Goal: Information Seeking & Learning: Find specific fact

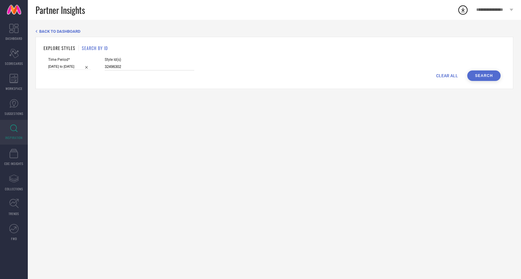
click at [123, 67] on input "32496302" at bounding box center [149, 66] width 89 height 7
drag, startPoint x: 123, startPoint y: 67, endPoint x: 89, endPoint y: 65, distance: 34.3
click at [89, 65] on div "Time Period* 01-08-2025 to 31-08-2025 Style Id(s) 32496302" at bounding box center [274, 63] width 452 height 13
paste input "4436133, 34436123, 34299948, 35138739, 35138747, 34299949, 34299937, 17467058, …"
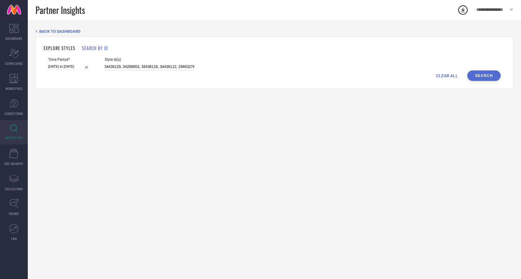
type input "34436133, 34436123, 34299948, 35138739, 35138747, 34299949, 34299937, 17467058,…"
click at [490, 75] on button "Search" at bounding box center [483, 75] width 33 height 10
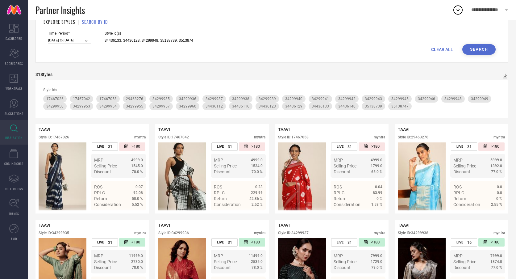
scroll to position [0, 0]
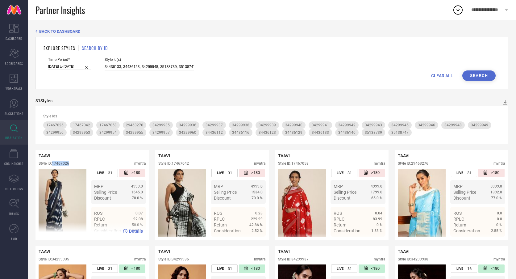
drag, startPoint x: 54, startPoint y: 164, endPoint x: 70, endPoint y: 163, distance: 16.1
click at [69, 163] on div "Style ID: 17467026" at bounding box center [54, 163] width 31 height 4
copy div "17467026"
click at [446, 77] on span "CLEAR ALL" at bounding box center [442, 75] width 22 height 5
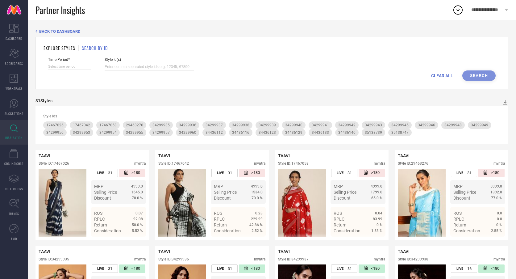
click at [149, 67] on input at bounding box center [149, 66] width 89 height 7
paste input "36408085, 36408089, 36408086, 36408054, 36408087, 35898369, 35898361, 35898364,…"
type input "36408085, 36408089, 36408086, 36408054, 36408087, 35898369, 35898361, 35898364,…"
click at [482, 78] on div "CLEAR ALL Search" at bounding box center [271, 75] width 447 height 10
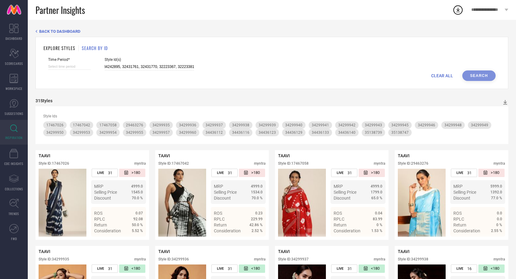
scroll to position [0, 0]
click at [479, 73] on div "CLEAR ALL Search" at bounding box center [271, 75] width 447 height 10
click at [114, 63] on input "36408085, 36408089, 36408086, 36408054, 36408087, 35898369, 35898361, 35898364,…" at bounding box center [149, 66] width 89 height 7
drag, startPoint x: 98, startPoint y: 67, endPoint x: 396, endPoint y: 71, distance: 297.8
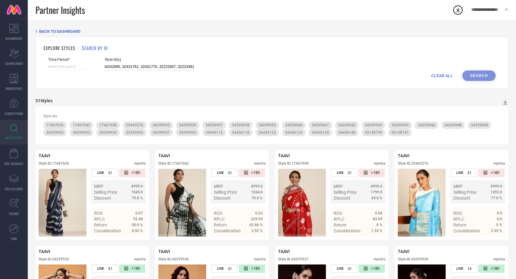
click at [396, 71] on form "Time Period* Style Id(s) 36408085, 36408089, 36408086, 36408054, 36408087, 3589…" at bounding box center [272, 68] width 457 height 23
click at [161, 68] on input at bounding box center [149, 66] width 89 height 7
click at [116, 68] on input at bounding box center [149, 66] width 89 height 7
paste input "36408085, 36408089, 36408086, 36408054, 36408087, 35898369, 35898361, 35898364,…"
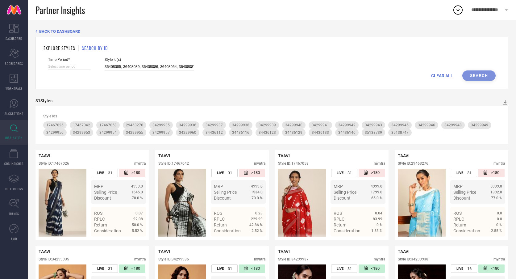
scroll to position [0, 538]
type input "36408085, 36408089, 36408086, 36408054, 36408087, 35898369, 35898361, 35898364,…"
click at [483, 76] on div "CLEAR ALL Search" at bounding box center [271, 75] width 447 height 10
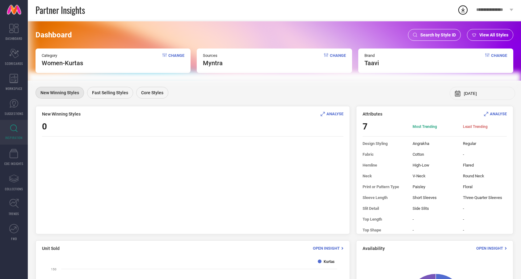
click at [425, 32] on div "Search by Style ID" at bounding box center [434, 35] width 53 height 12
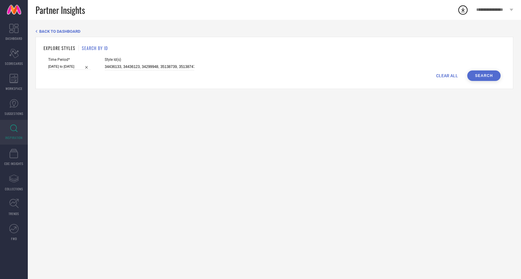
click at [449, 72] on div "CLEAR ALL Search" at bounding box center [274, 75] width 452 height 10
click at [446, 76] on span "CLEAR ALL" at bounding box center [447, 75] width 22 height 5
click at [162, 65] on input at bounding box center [149, 66] width 89 height 7
paste input "36408085, 36408089, 36408086, 36408054, 36408087, 35898369, 35898361, 35898364,…"
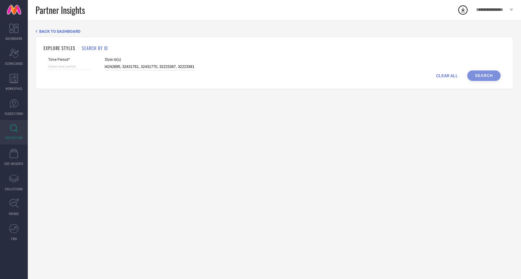
type input "36408085, 36408089, 36408086, 36408054, 36408087, 35898369, 35898361, 35898364,…"
click at [475, 78] on div "CLEAR ALL Search" at bounding box center [274, 75] width 452 height 10
click at [477, 76] on div "CLEAR ALL Search" at bounding box center [274, 75] width 452 height 10
click at [53, 31] on span "BACK TO DASHBOARD" at bounding box center [59, 31] width 41 height 5
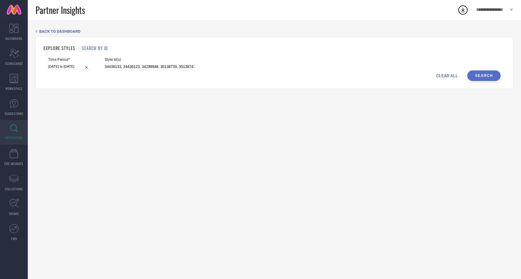
click at [449, 76] on span "CLEAR ALL" at bounding box center [447, 75] width 22 height 5
click at [491, 74] on div "CLEAR ALL Search" at bounding box center [274, 75] width 452 height 10
click at [173, 67] on input at bounding box center [149, 66] width 89 height 7
paste input "36408085, 36408089, 36408086, 36408054, 36408087, 35898369, 35898361, 35898364,…"
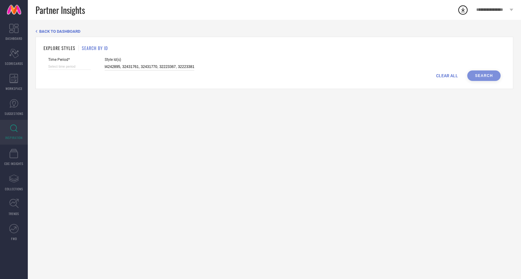
type input "36408085, 36408089, 36408086, 36408054, 36408087, 35898369, 35898361, 35898364,…"
click at [440, 74] on span "CLEAR ALL" at bounding box center [447, 75] width 22 height 5
click at [110, 65] on input at bounding box center [149, 66] width 89 height 7
paste input "36408085, 36408089, 36408086,"
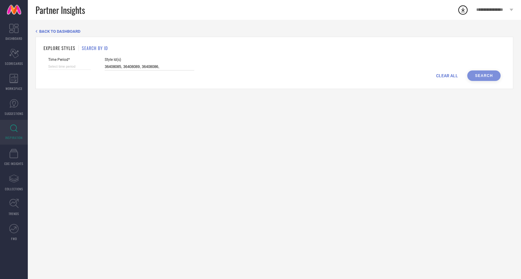
type input "36408085, 36408089, 36408086, 36408054, 36408087, 35898369, 35898361, 35898364,…"
click at [479, 78] on div "CLEAR ALL Search" at bounding box center [274, 75] width 452 height 10
click at [445, 75] on span "CLEAR ALL" at bounding box center [447, 75] width 22 height 5
click at [319, 170] on div "BACK TO DASHBOARD EXPLORE STYLES SEARCH BY ID Time Period* Style Id(s) CLEAR AL…" at bounding box center [274, 149] width 493 height 259
click at [111, 67] on input at bounding box center [149, 66] width 89 height 7
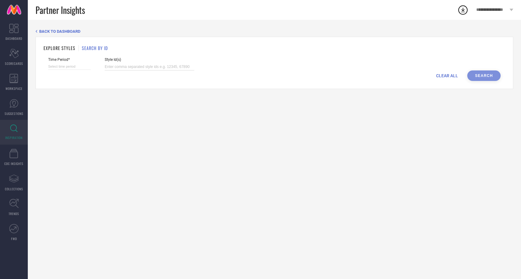
paste input "36408085"
type input "36408085"
click at [485, 77] on div "CLEAR ALL Search" at bounding box center [274, 75] width 452 height 10
click at [488, 75] on div "CLEAR ALL Search" at bounding box center [274, 75] width 452 height 10
click at [75, 66] on input at bounding box center [69, 66] width 43 height 6
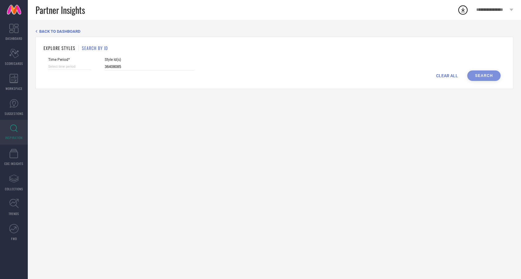
select select "8"
select select "2025"
select select "9"
select select "2025"
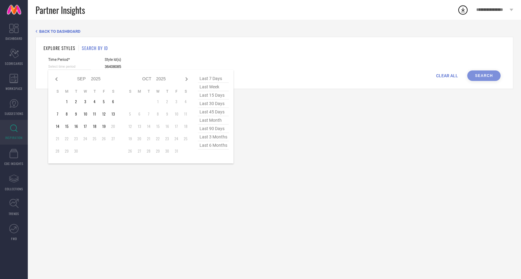
click at [215, 110] on span "last 45 days" at bounding box center [213, 112] width 31 height 8
type input "06-08-2025 to 19-09-2025"
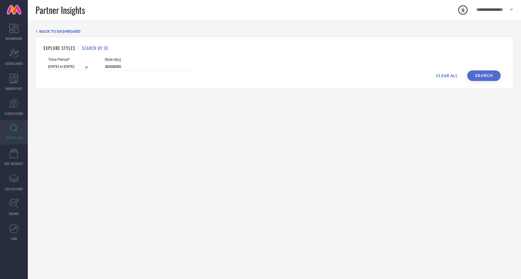
click at [124, 60] on span "Style Id(s)" at bounding box center [149, 59] width 89 height 4
click at [122, 69] on input "36408085" at bounding box center [149, 66] width 89 height 7
drag, startPoint x: 122, startPoint y: 69, endPoint x: 90, endPoint y: 67, distance: 31.5
click at [90, 67] on div "Time Period* 06-08-2025 to 19-09-2025 Style Id(s) 36408085" at bounding box center [274, 63] width 452 height 13
click at [143, 66] on input at bounding box center [149, 66] width 89 height 7
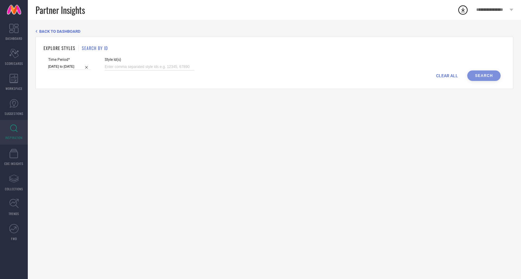
paste input "36408085, 36408089, 36408086, 36408054, 36408087, 35898369, 35898361, 35898364,…"
type input "36408085, 36408089, 36408086, 36408054, 36408087, 35898369, 35898361, 35898364,…"
click at [481, 77] on button "Search" at bounding box center [483, 75] width 33 height 10
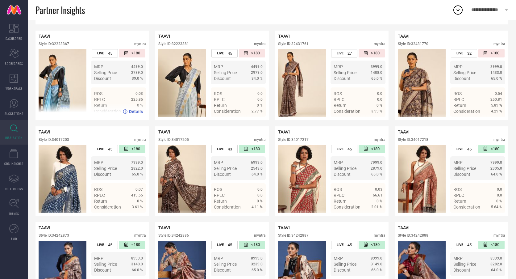
scroll to position [120, 0]
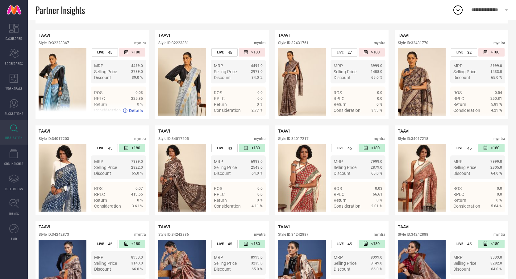
click at [138, 112] on span "Details" at bounding box center [136, 110] width 14 height 5
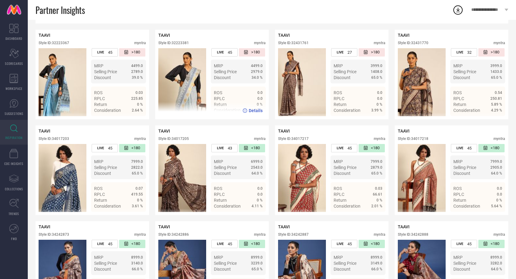
click at [258, 113] on div "Details" at bounding box center [212, 110] width 114 height 17
click at [259, 111] on span "Details" at bounding box center [256, 110] width 14 height 5
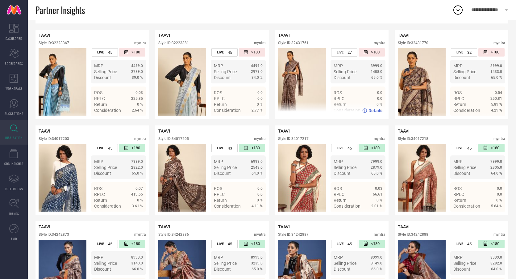
click at [378, 112] on span "Details" at bounding box center [375, 110] width 14 height 5
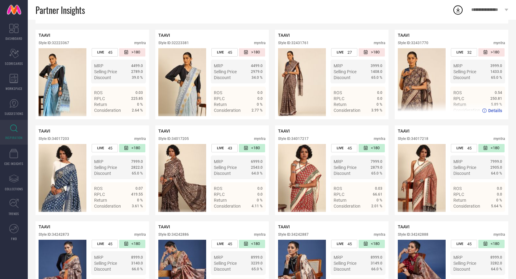
click at [492, 111] on span "Details" at bounding box center [495, 110] width 14 height 5
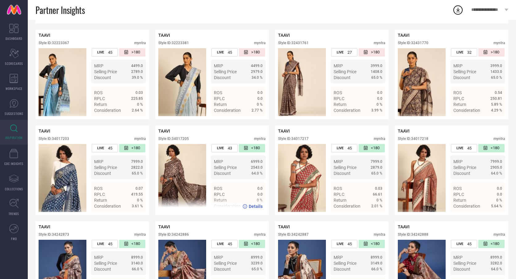
scroll to position [172, 0]
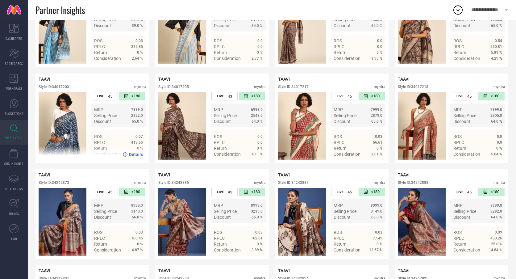
click at [136, 155] on span "Details" at bounding box center [136, 154] width 14 height 5
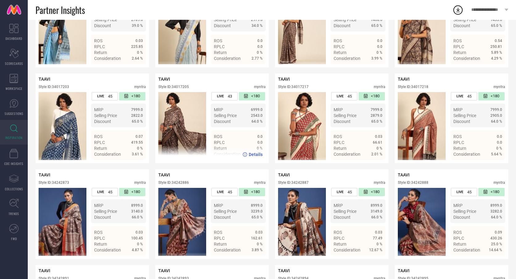
click at [258, 156] on span "Details" at bounding box center [256, 154] width 14 height 5
drag, startPoint x: 173, startPoint y: 87, endPoint x: 197, endPoint y: 87, distance: 23.5
click at [197, 87] on div "Style ID: 34017205 myntra" at bounding box center [211, 88] width 107 height 7
copy div "34017205"
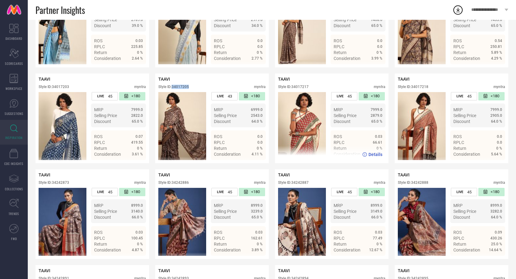
click at [373, 154] on span "Details" at bounding box center [375, 154] width 14 height 5
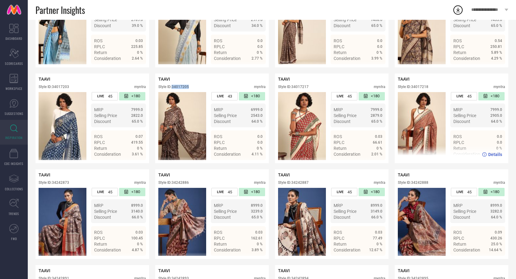
click at [494, 155] on span "Details" at bounding box center [495, 154] width 14 height 5
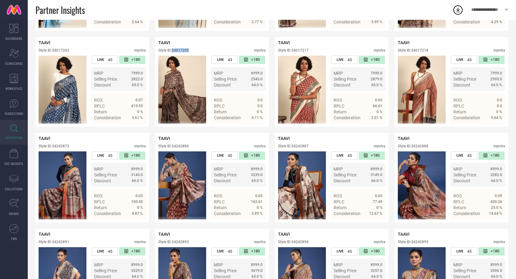
scroll to position [287, 0]
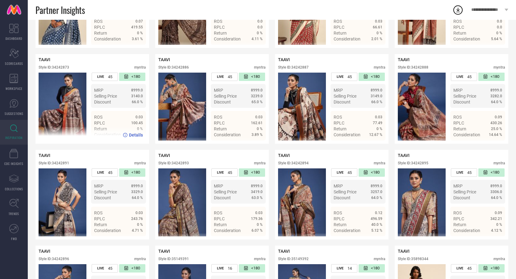
click at [130, 135] on span "Details" at bounding box center [136, 134] width 14 height 5
click at [125, 64] on div "TAAVI Style ID: 34242873 myntra" at bounding box center [92, 64] width 107 height 15
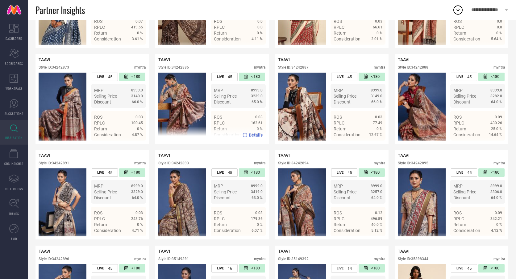
click at [255, 136] on span "Details" at bounding box center [256, 134] width 14 height 5
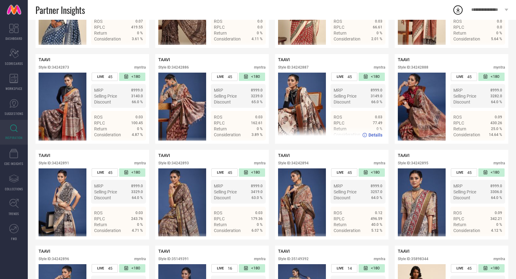
click at [313, 100] on img at bounding box center [302, 107] width 48 height 68
click at [377, 135] on span "Details" at bounding box center [375, 134] width 14 height 5
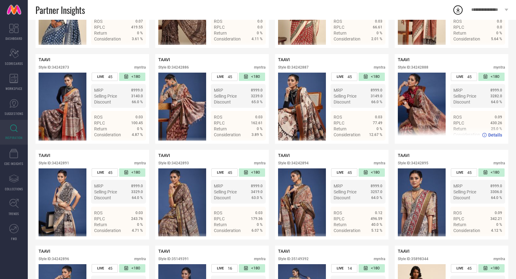
click at [496, 136] on span "Details" at bounding box center [495, 134] width 14 height 5
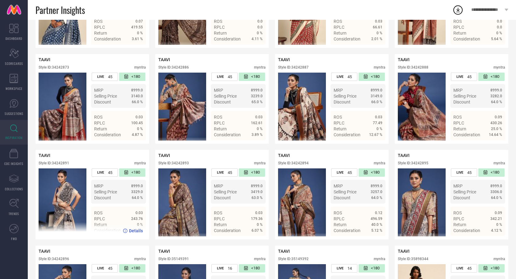
click at [136, 233] on span "Details" at bounding box center [136, 230] width 14 height 5
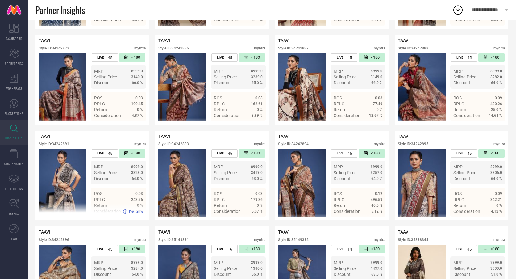
scroll to position [398, 0]
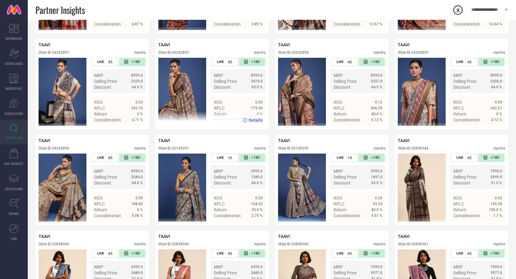
click at [253, 120] on span "Details" at bounding box center [256, 120] width 14 height 5
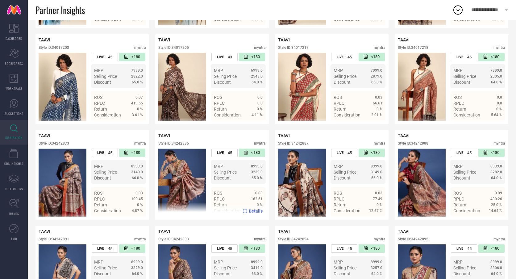
scroll to position [0, 0]
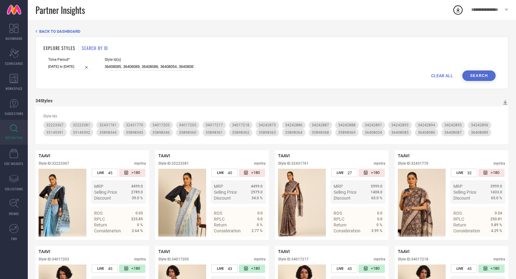
click at [176, 67] on input "36408085, 36408089, 36408086, 36408054, 36408087, 35898369, 35898361, 35898364,…" at bounding box center [149, 66] width 89 height 7
click at [440, 74] on span "CLEAR ALL" at bounding box center [442, 75] width 22 height 5
click at [118, 67] on input at bounding box center [149, 66] width 89 height 7
paste input "26863976, 26863980, 26863982, 26863984, 26863986, 26863992, 26863978, 26863994"
type input "26863976, 26863980, 26863982, 26863984, 26863986, 26863992, 26863978, 26863994"
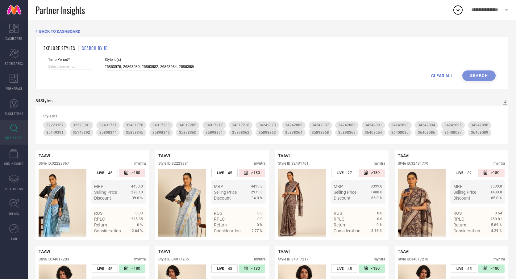
scroll to position [0, 56]
click at [58, 66] on input at bounding box center [69, 66] width 43 height 6
select select "8"
select select "2025"
select select "9"
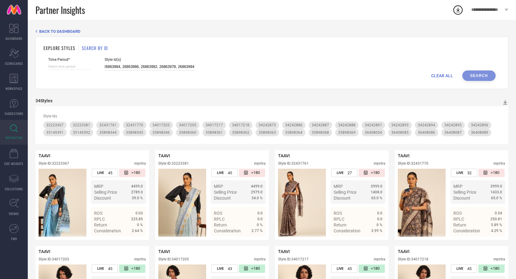
select select "2025"
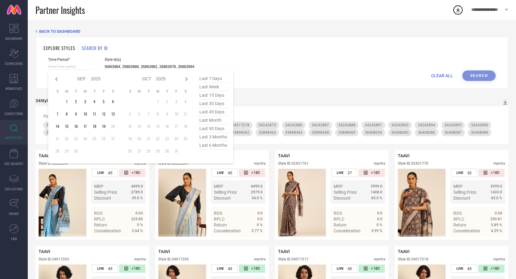
type input "26863976, 26863980, 26863982, 26863984, 26863986, 26863992, 26863978, 26863994"
click at [214, 130] on span "last 90 days" at bounding box center [213, 128] width 31 height 8
type input "22-06-2025 to 19-09-2025"
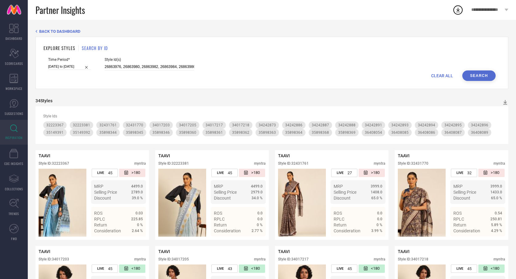
click at [483, 76] on button "Search" at bounding box center [478, 75] width 33 height 10
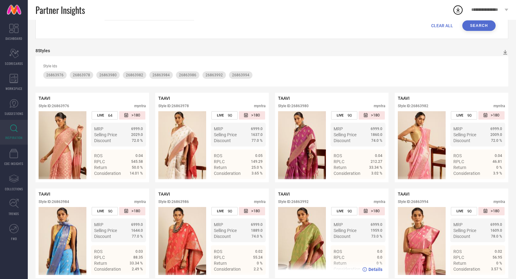
scroll to position [59, 0]
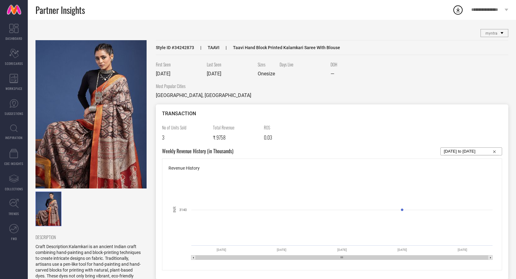
click at [180, 48] on span "Style ID # 34242873" at bounding box center [175, 47] width 38 height 5
copy span "34242873"
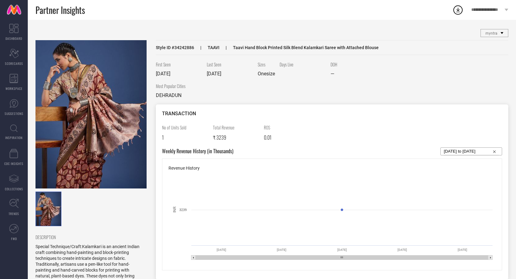
click at [185, 46] on span "Style ID # 34242886" at bounding box center [175, 47] width 38 height 5
copy span "34242886"
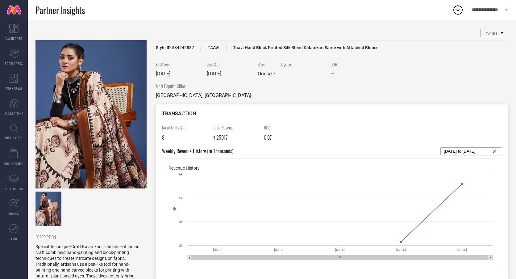
click at [183, 49] on span "Style ID # 34242887" at bounding box center [175, 47] width 38 height 5
copy span "34242887"
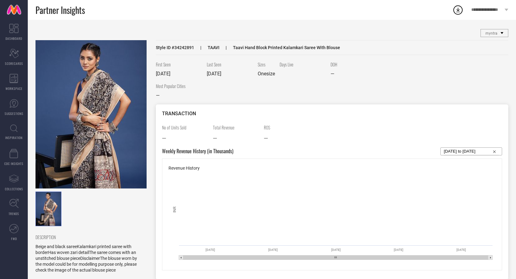
click at [185, 47] on span "Style ID # 34242891" at bounding box center [175, 47] width 38 height 5
copy span "34242891"
